Goal: Check status: Check status

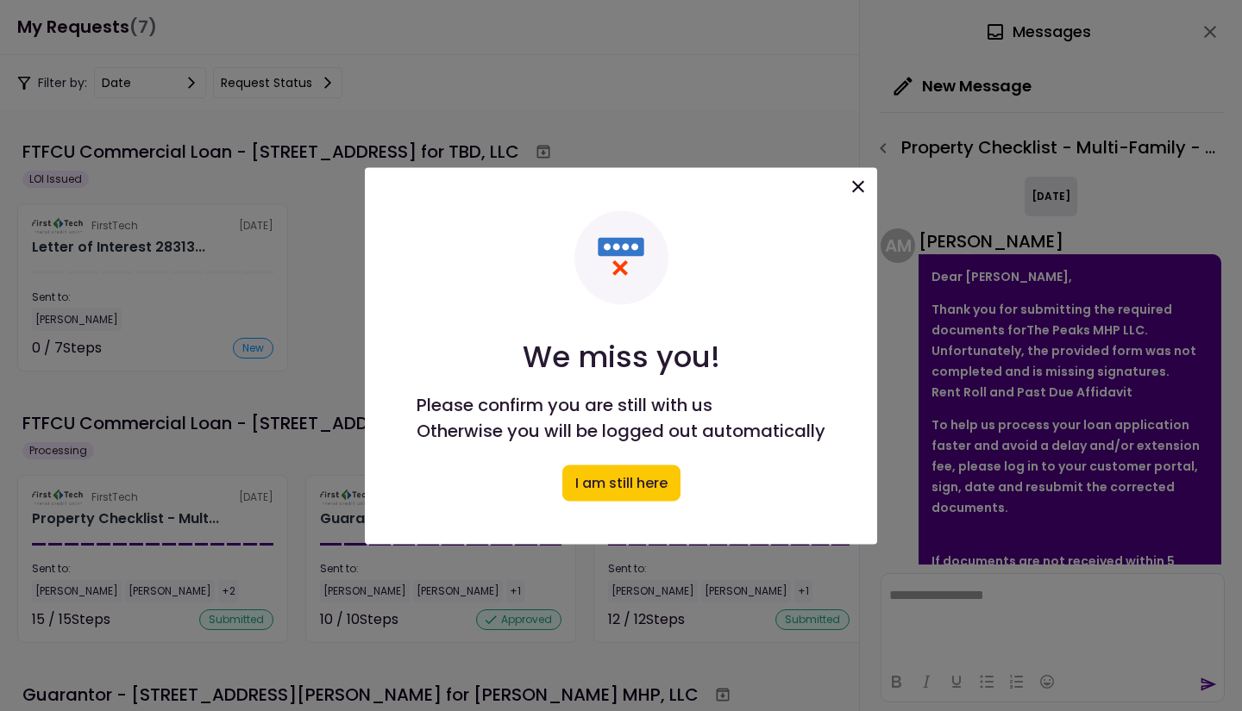
scroll to position [210, 0]
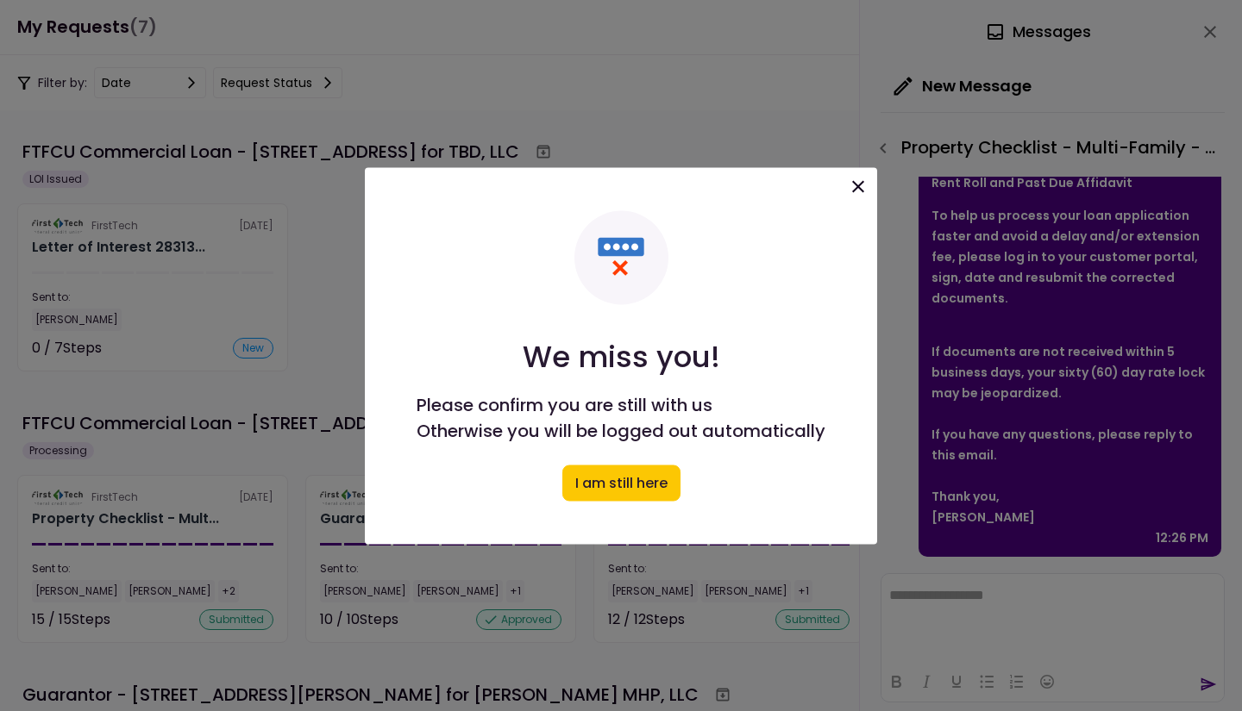
click at [862, 189] on icon at bounding box center [858, 186] width 12 height 12
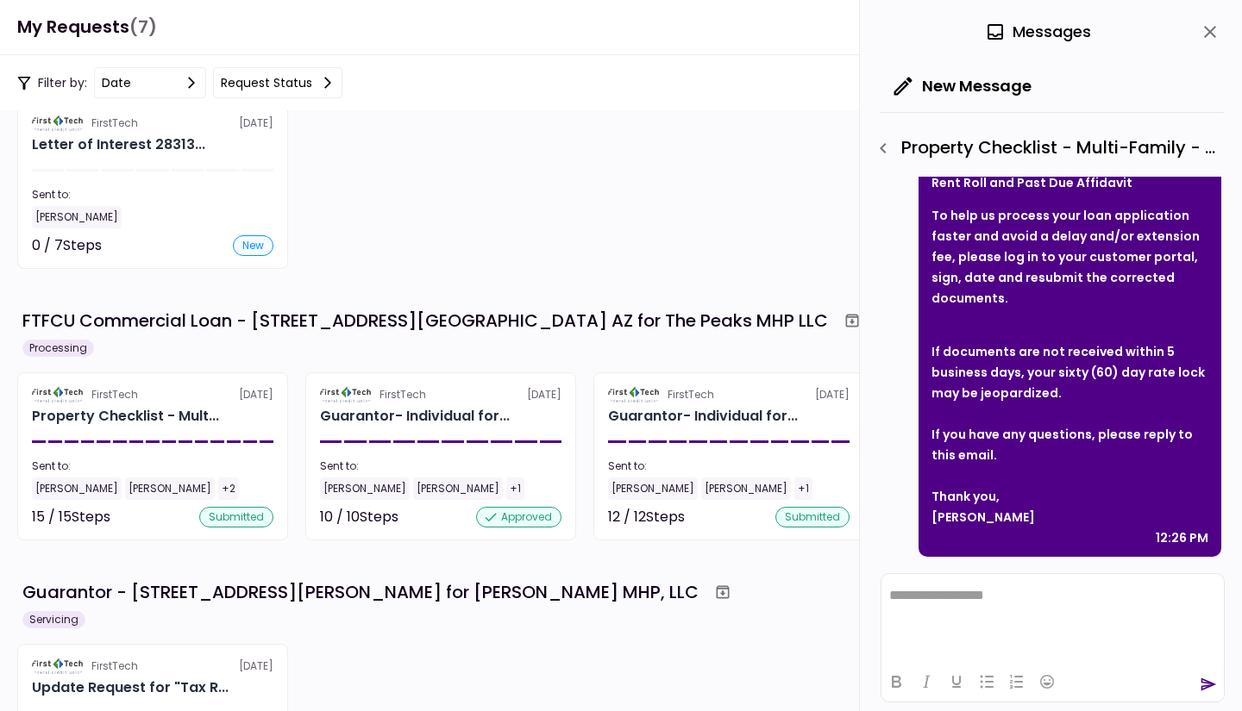
scroll to position [0, 0]
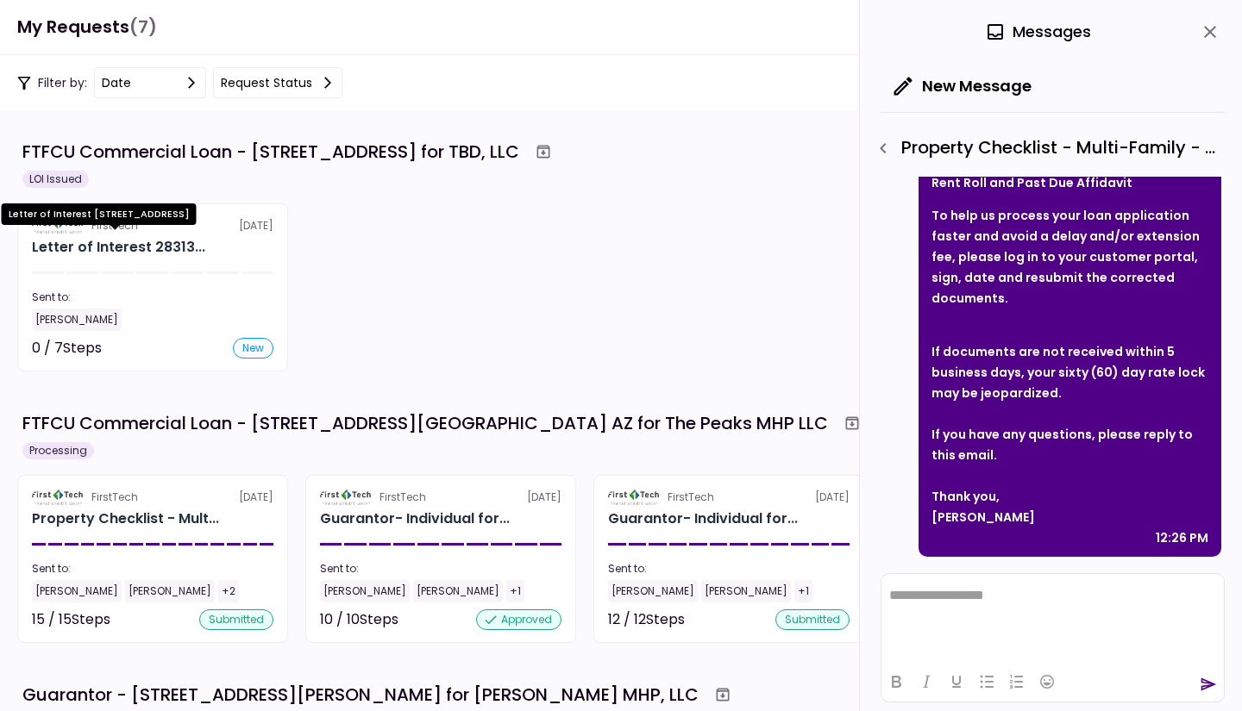
click at [122, 252] on div "Letter of Interest 28313..." at bounding box center [118, 247] width 173 height 21
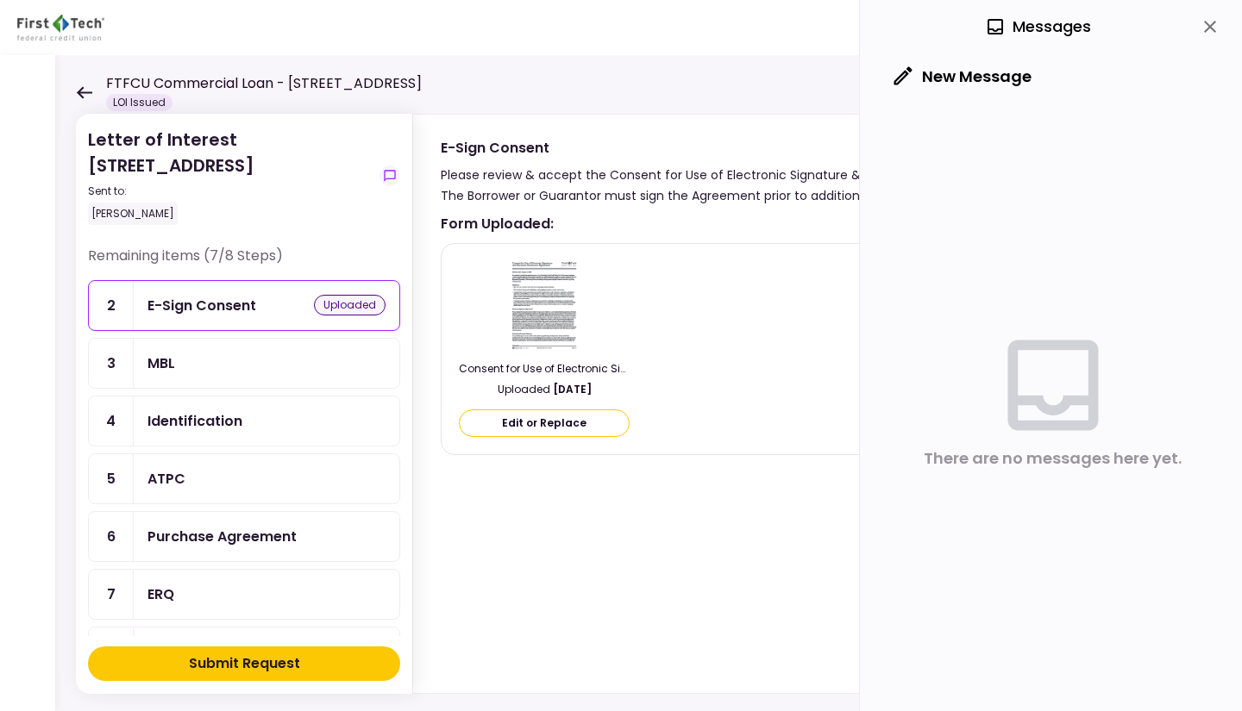
click at [172, 417] on div "Identification" at bounding box center [194, 421] width 95 height 22
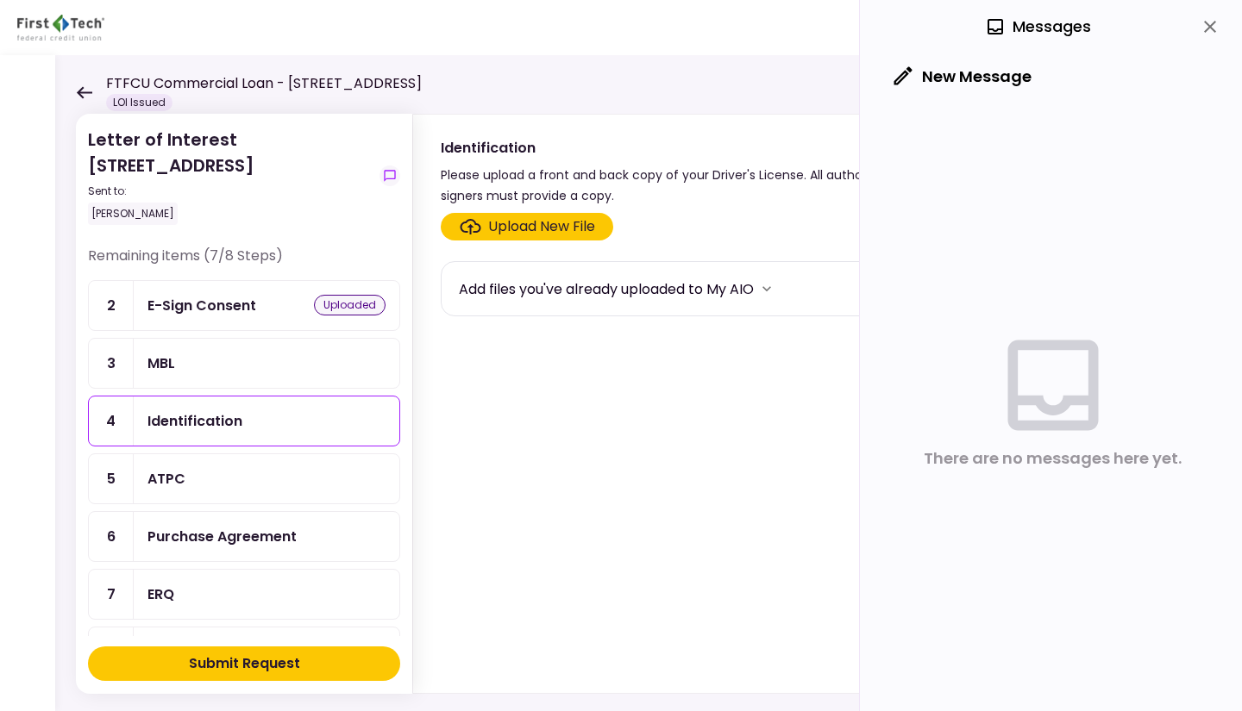
click at [172, 471] on div "ATPC" at bounding box center [166, 479] width 38 height 22
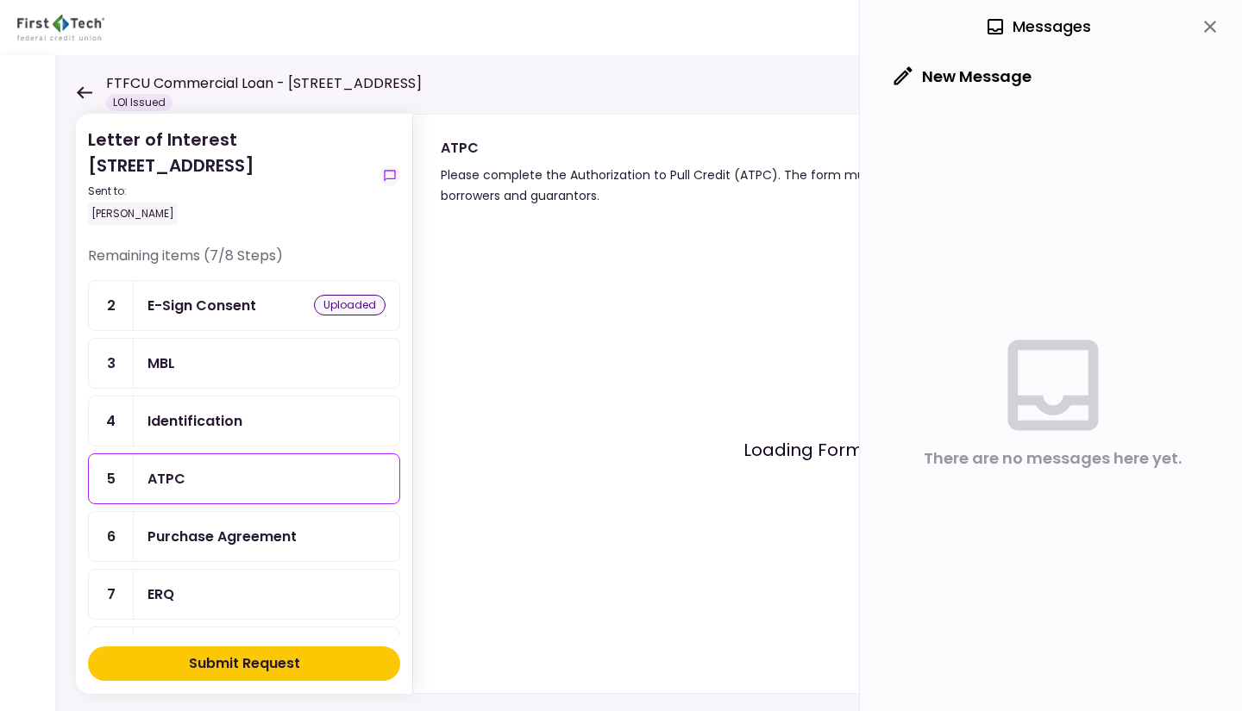
scroll to position [86, 0]
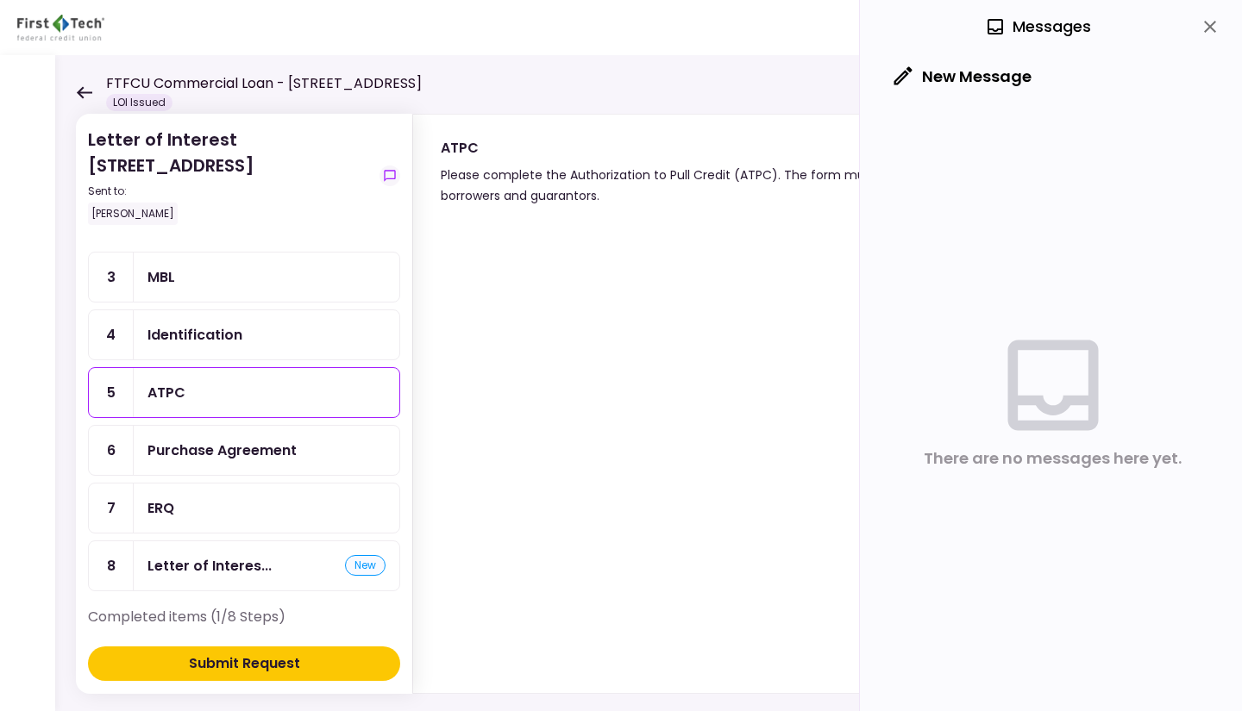
click at [204, 498] on div "ERQ" at bounding box center [266, 509] width 238 height 22
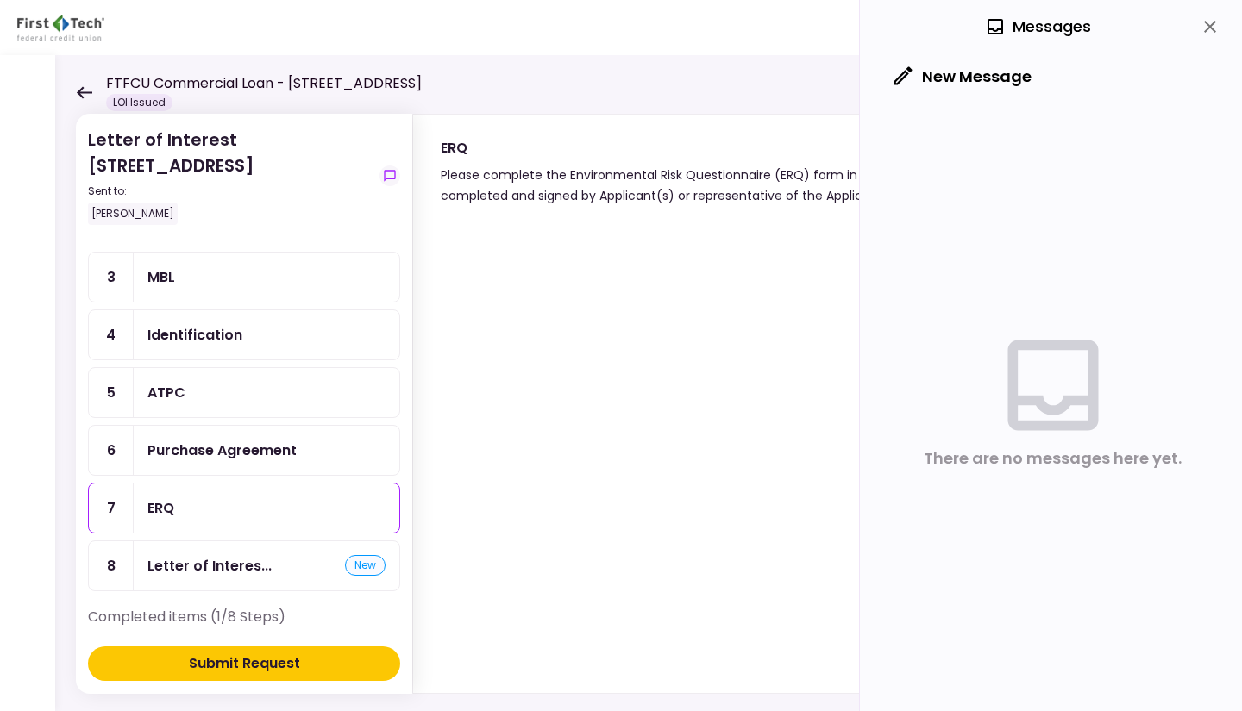
click at [255, 443] on div "Purchase Agreement" at bounding box center [221, 451] width 149 height 22
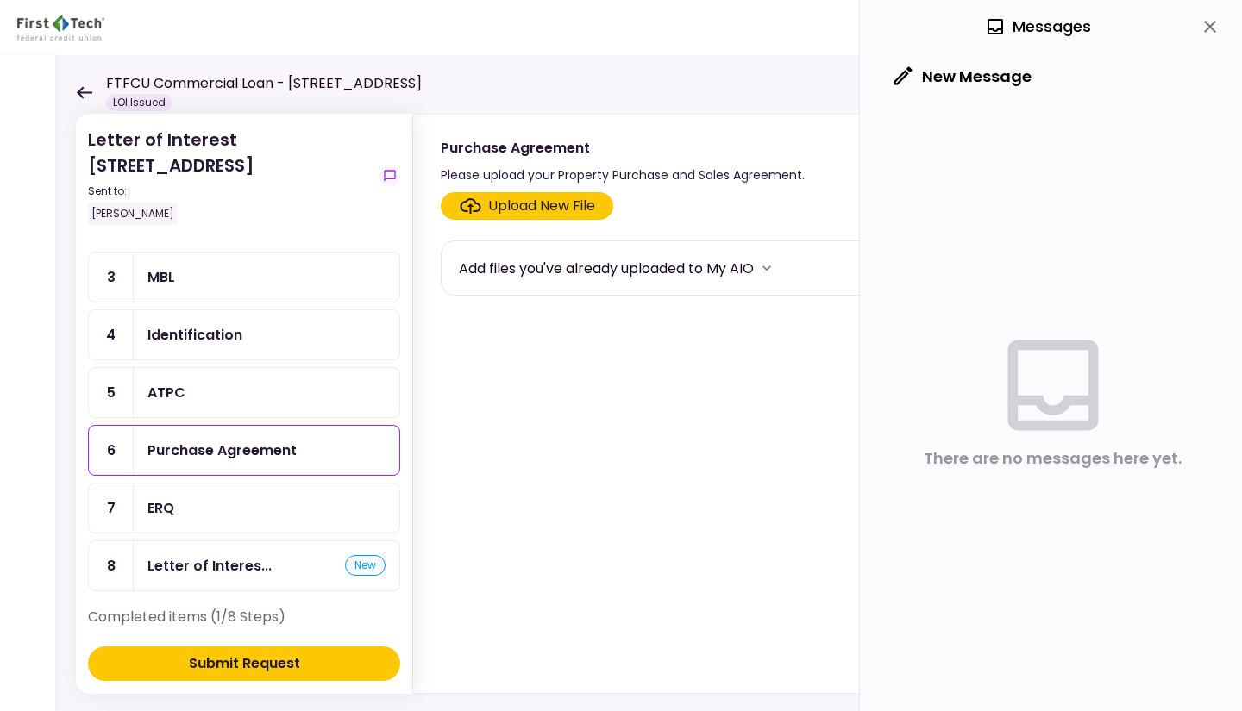
click at [256, 387] on div "ATPC" at bounding box center [266, 393] width 238 height 22
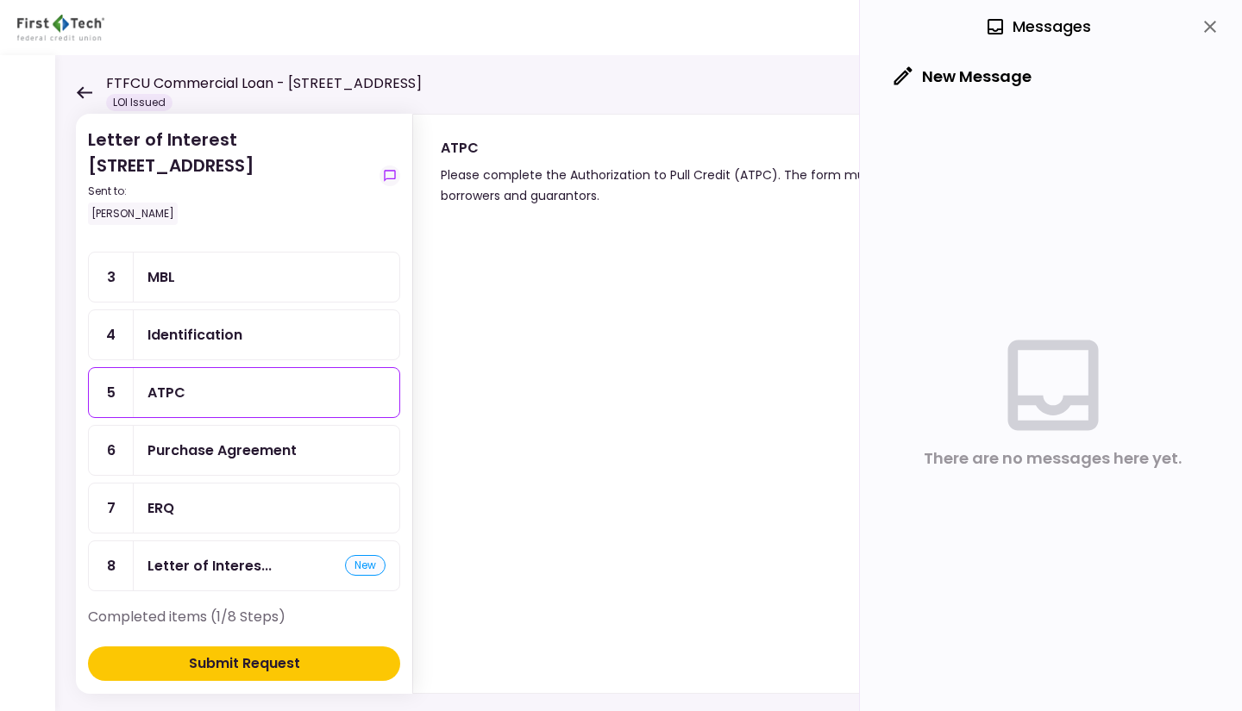
click at [1220, 25] on button "close" at bounding box center [1209, 26] width 29 height 29
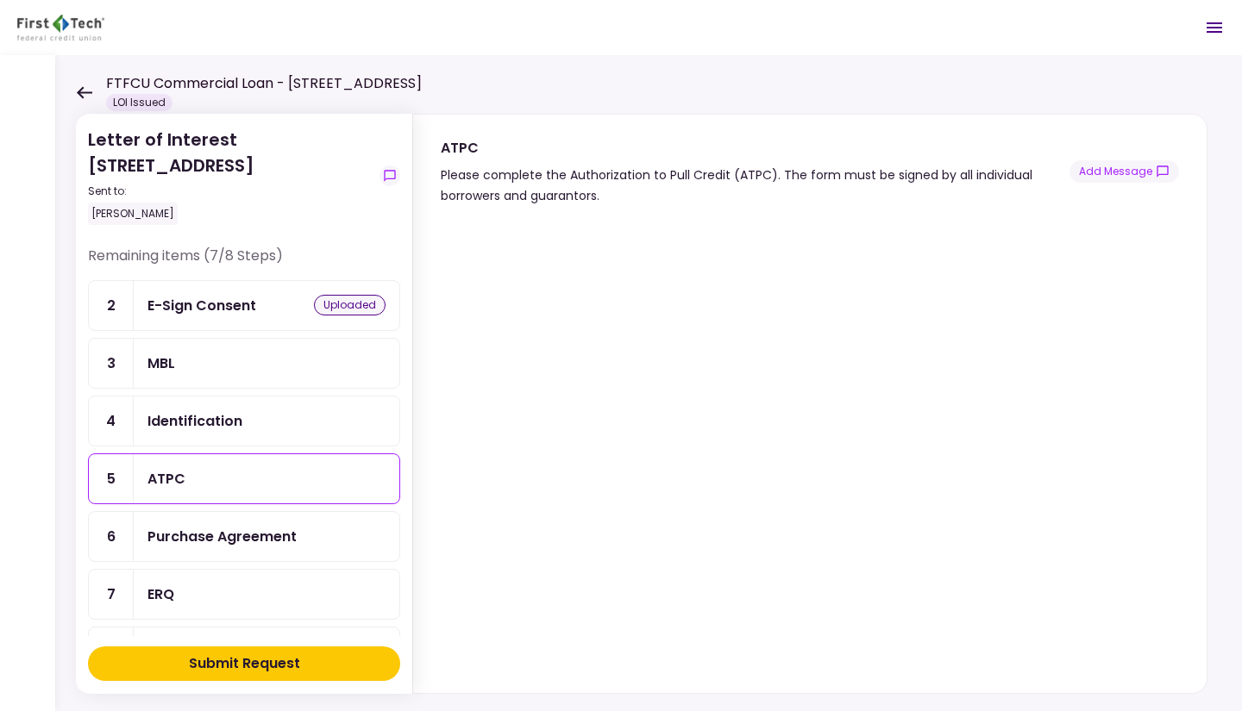
click at [197, 354] on div "MBL" at bounding box center [266, 364] width 238 height 22
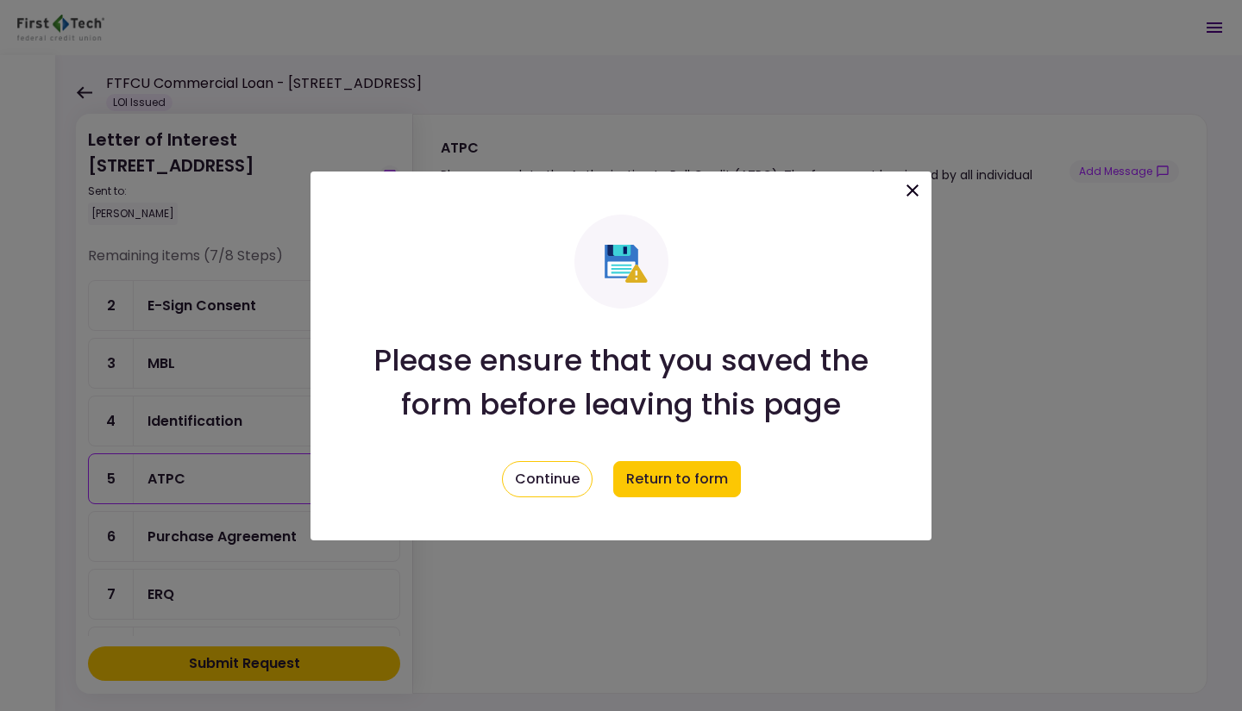
click at [546, 479] on button "Continue" at bounding box center [547, 479] width 91 height 36
